Goal: Task Accomplishment & Management: Manage account settings

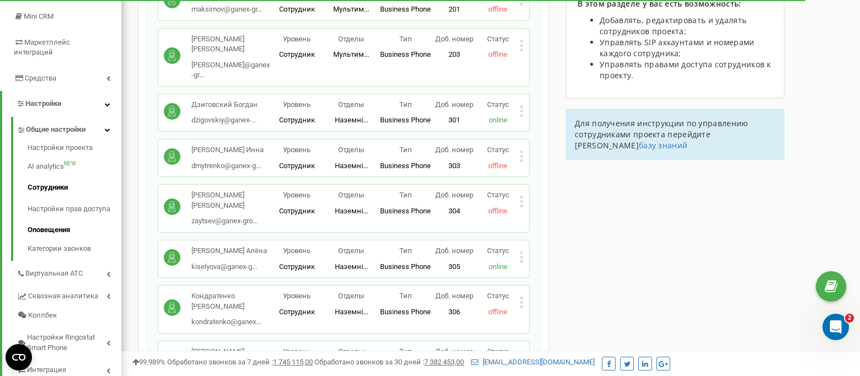
scroll to position [221, 0]
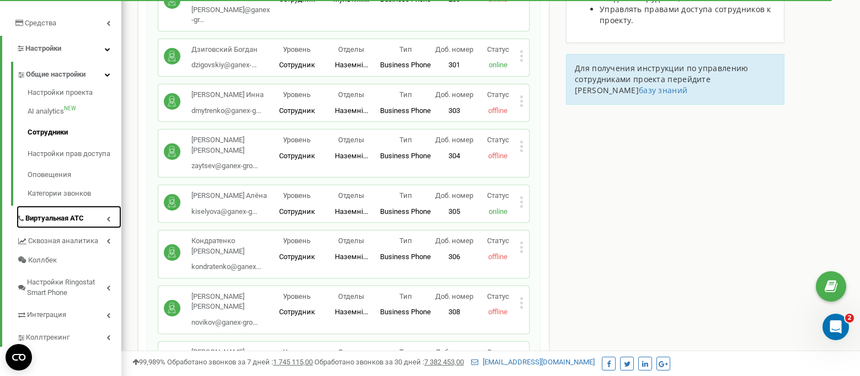
click at [35, 214] on span "Виртуальная АТС" at bounding box center [54, 219] width 58 height 10
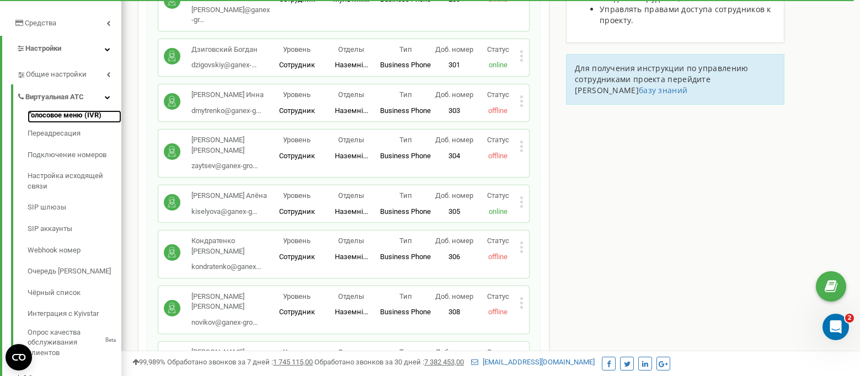
click at [47, 110] on link "Голосовое меню (IVR)" at bounding box center [75, 116] width 94 height 13
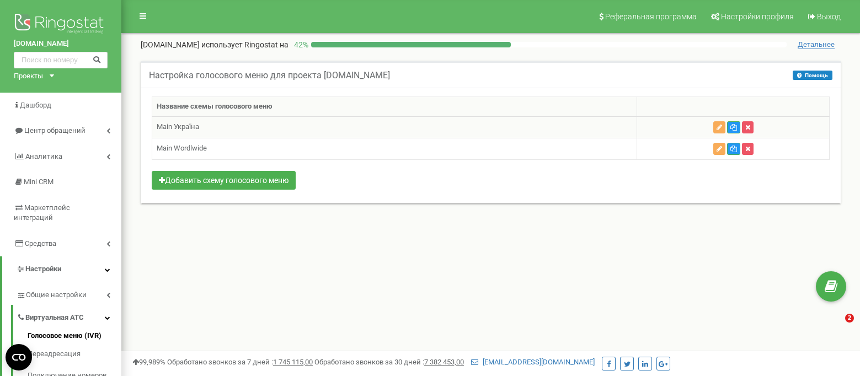
click at [712, 125] on td at bounding box center [733, 127] width 193 height 22
click at [718, 128] on icon "button" at bounding box center [720, 127] width 6 height 7
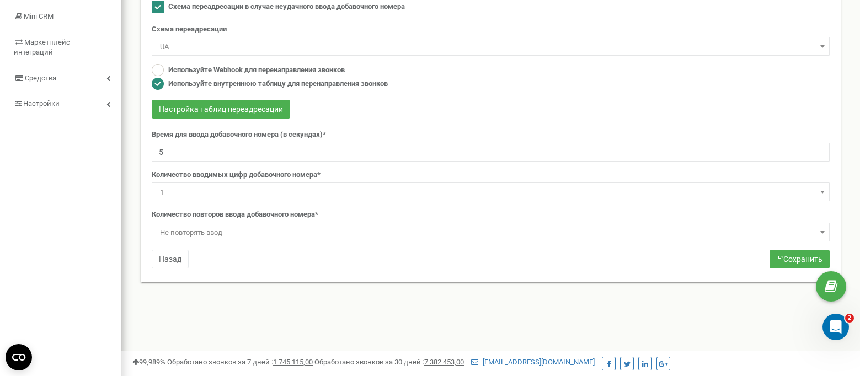
scroll to position [110, 0]
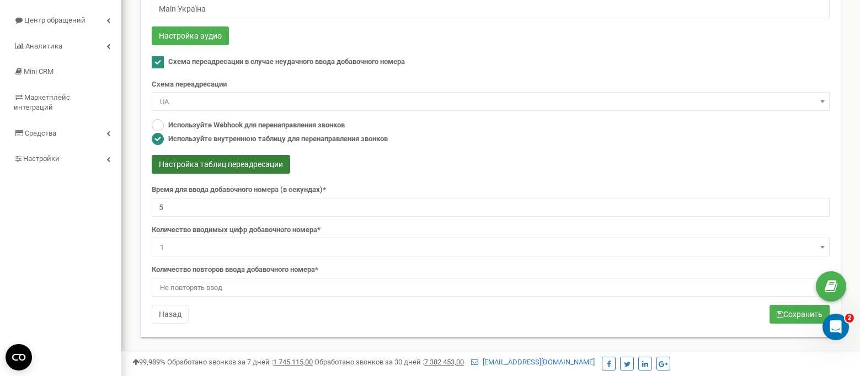
click at [208, 161] on button "Настройка таблиц переадресации" at bounding box center [221, 164] width 139 height 19
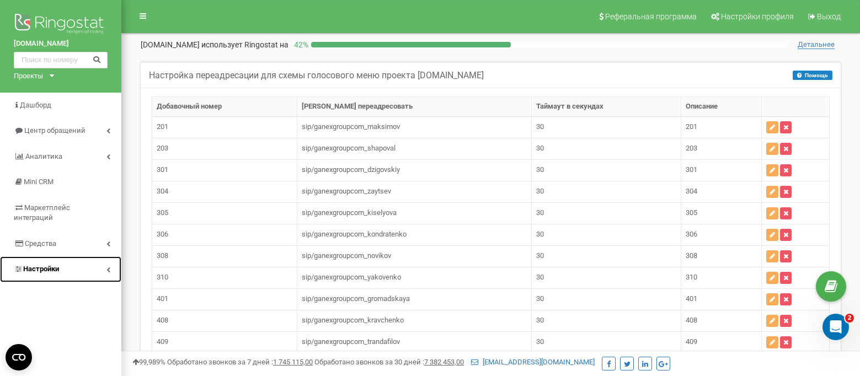
click at [39, 264] on span "Настройки" at bounding box center [36, 269] width 45 height 10
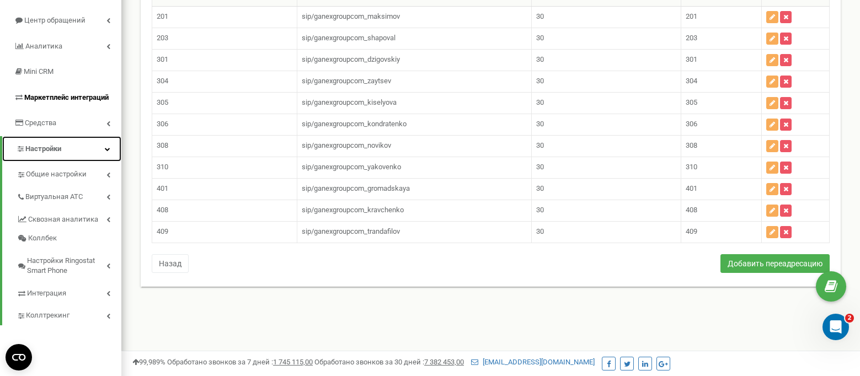
scroll to position [166, 0]
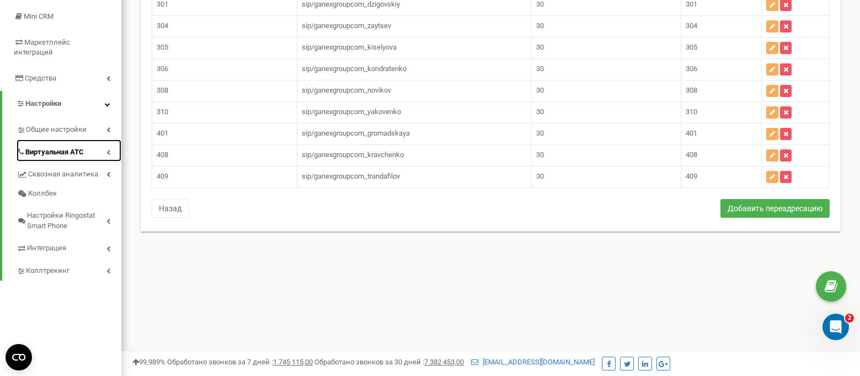
click at [41, 147] on span "Виртуальная АТС" at bounding box center [54, 152] width 58 height 10
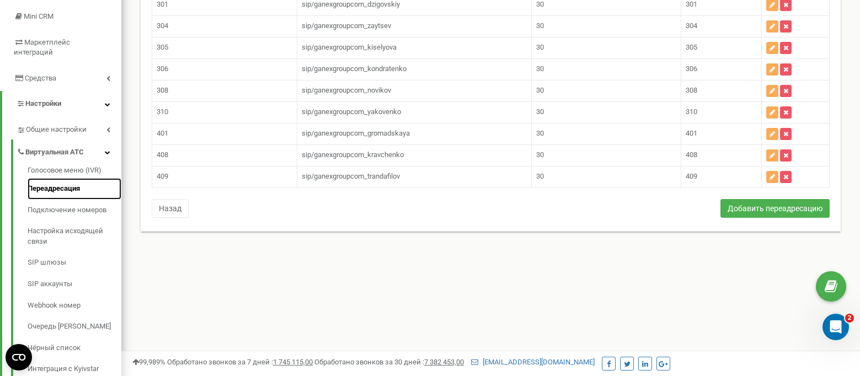
click at [39, 180] on link "Переадресация" at bounding box center [75, 189] width 94 height 22
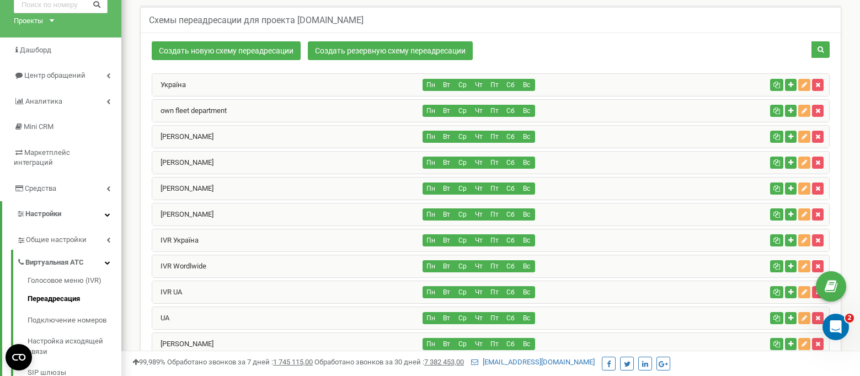
scroll to position [166, 0]
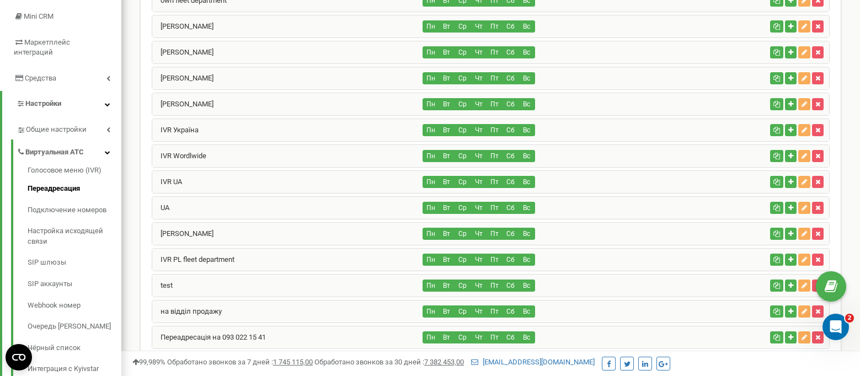
click at [641, 308] on div "Пн Вт Ср Чт Пт Сб Вс" at bounding box center [594, 312] width 343 height 12
click at [803, 312] on icon "button" at bounding box center [805, 311] width 6 height 7
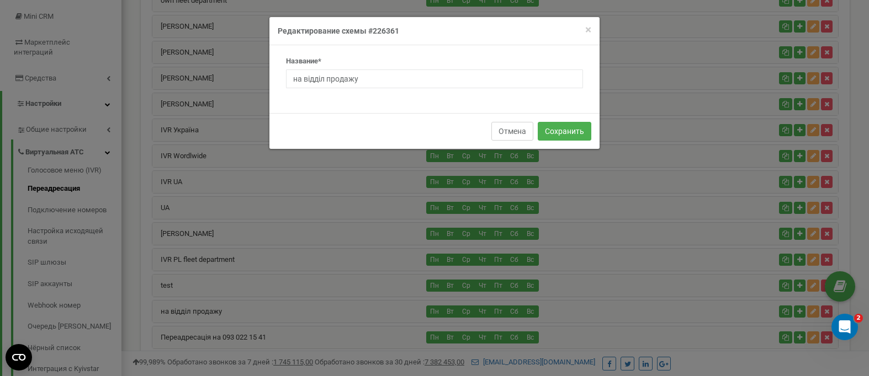
click at [523, 132] on button "Отмена" at bounding box center [512, 131] width 42 height 19
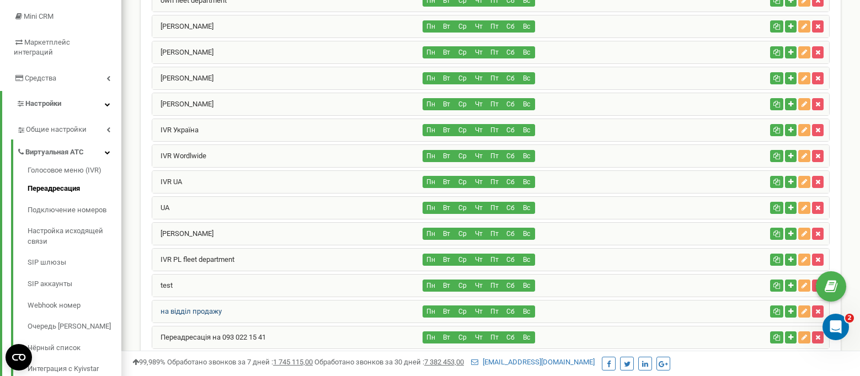
click at [202, 311] on link "на відділ продажу" at bounding box center [187, 311] width 70 height 8
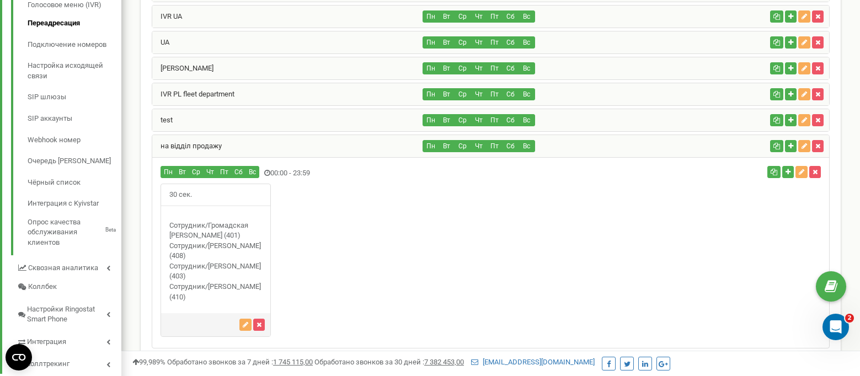
scroll to position [386, 0]
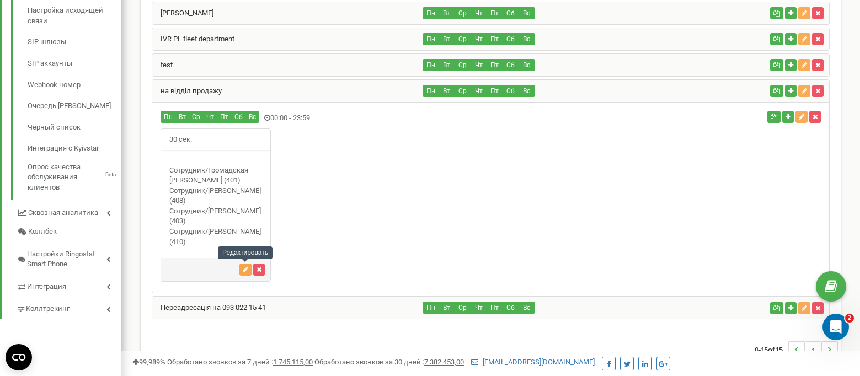
click at [245, 270] on icon "button" at bounding box center [246, 270] width 6 height 7
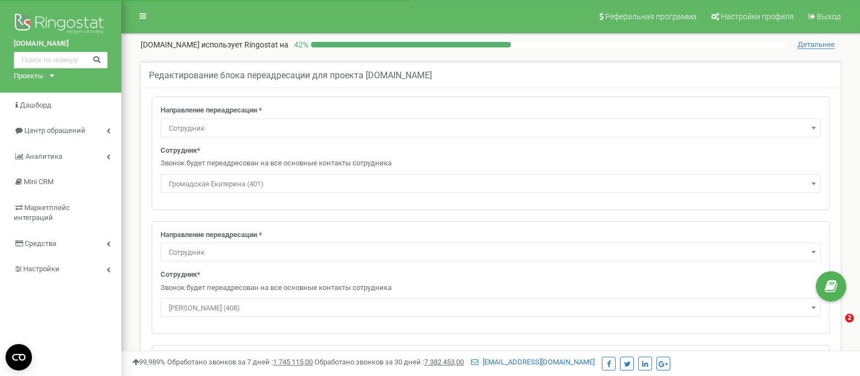
select select "Employee"
select select "108293"
select select "Employee"
select select "108328"
select select "Employee"
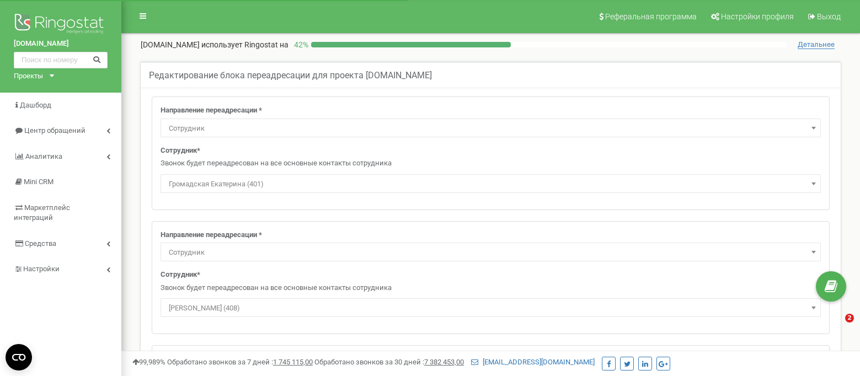
select select "390930"
select select "Employee"
select select "398286"
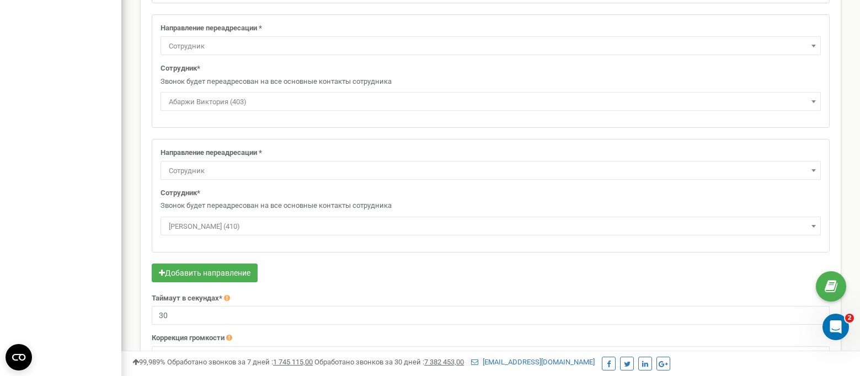
scroll to position [397, 0]
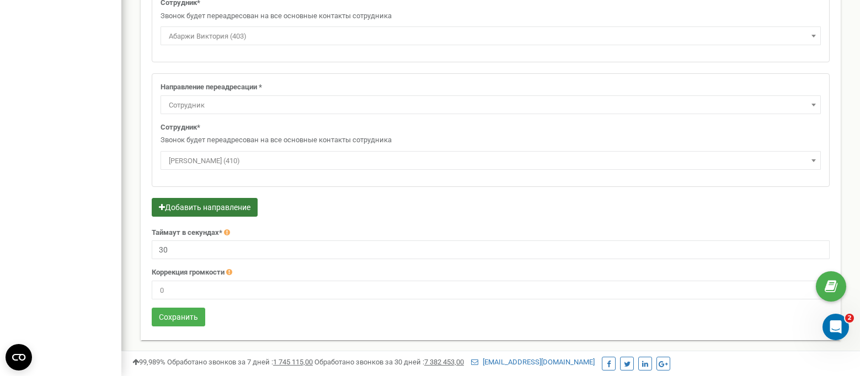
click at [195, 206] on button "Добавить направление" at bounding box center [205, 207] width 106 height 19
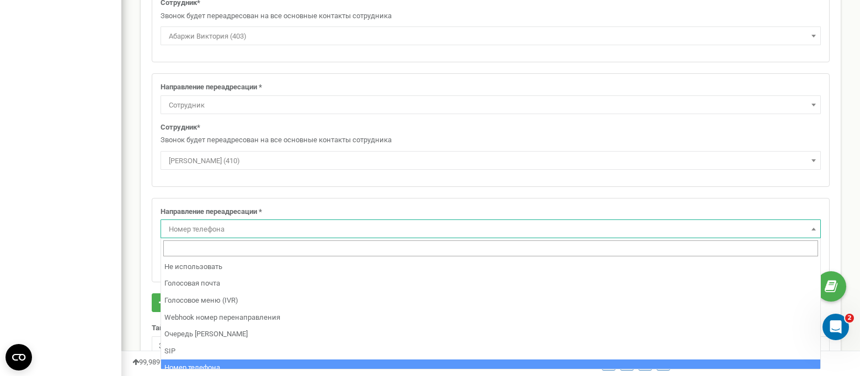
click at [215, 227] on span "Номер телефона" at bounding box center [490, 229] width 653 height 15
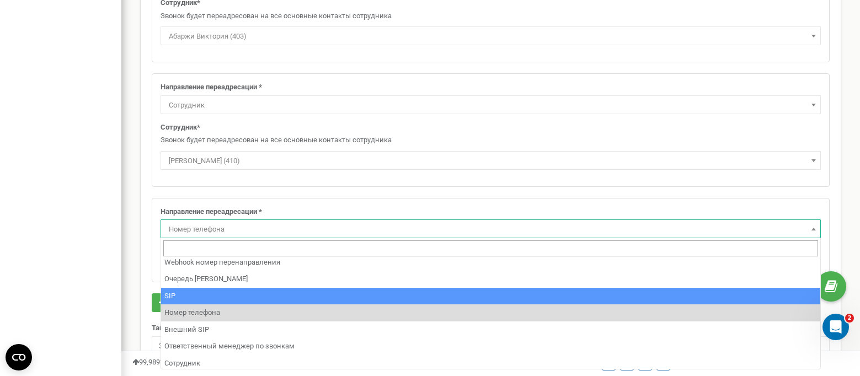
scroll to position [75, 0]
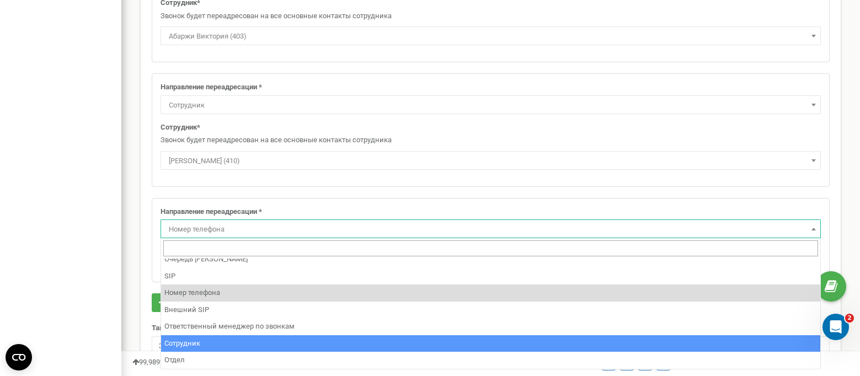
select select "Employee"
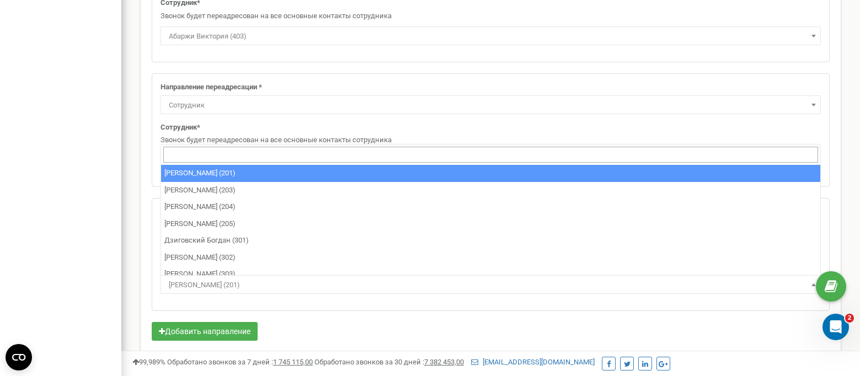
click at [248, 281] on span "Максимов Глеб (201)" at bounding box center [490, 285] width 653 height 15
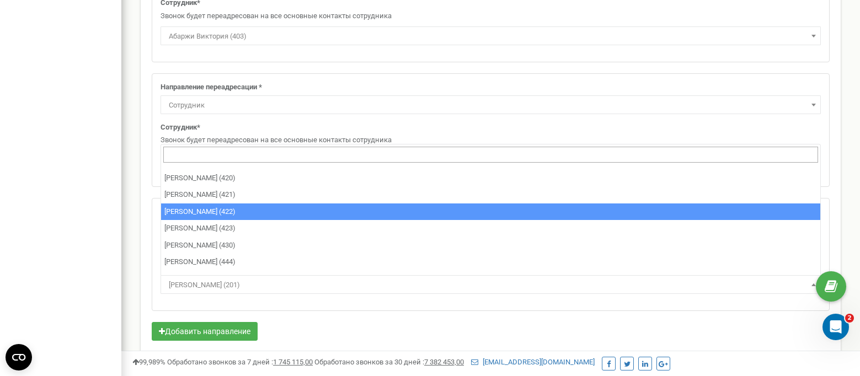
scroll to position [581, 0]
